Goal: Transaction & Acquisition: Download file/media

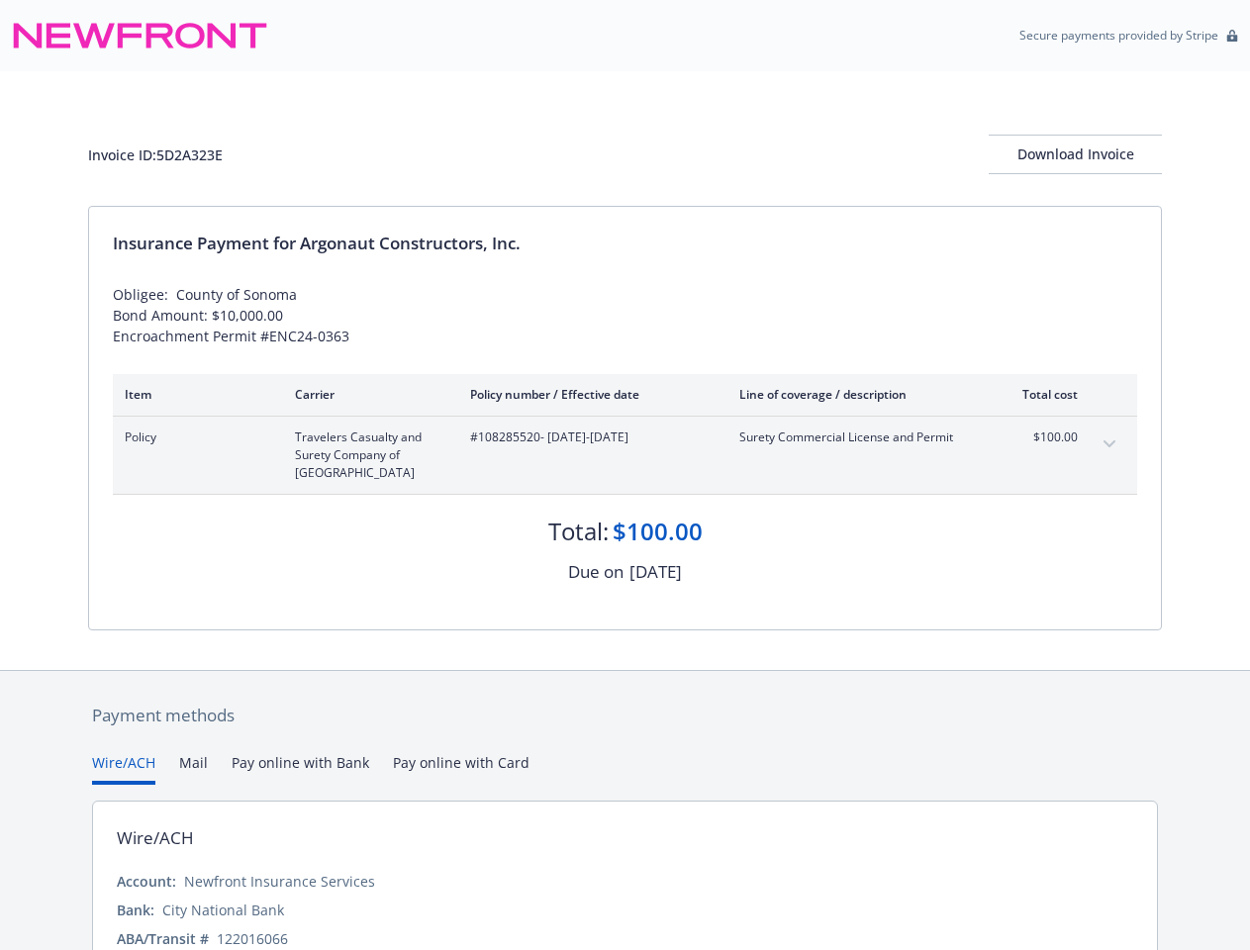
click at [624, 475] on div "#108285520 - [DATE]-[DATE]" at bounding box center [589, 454] width 238 height 53
click at [1075, 154] on div "Download Invoice" at bounding box center [1075, 155] width 173 height 38
